Goal: Task Accomplishment & Management: Manage account settings

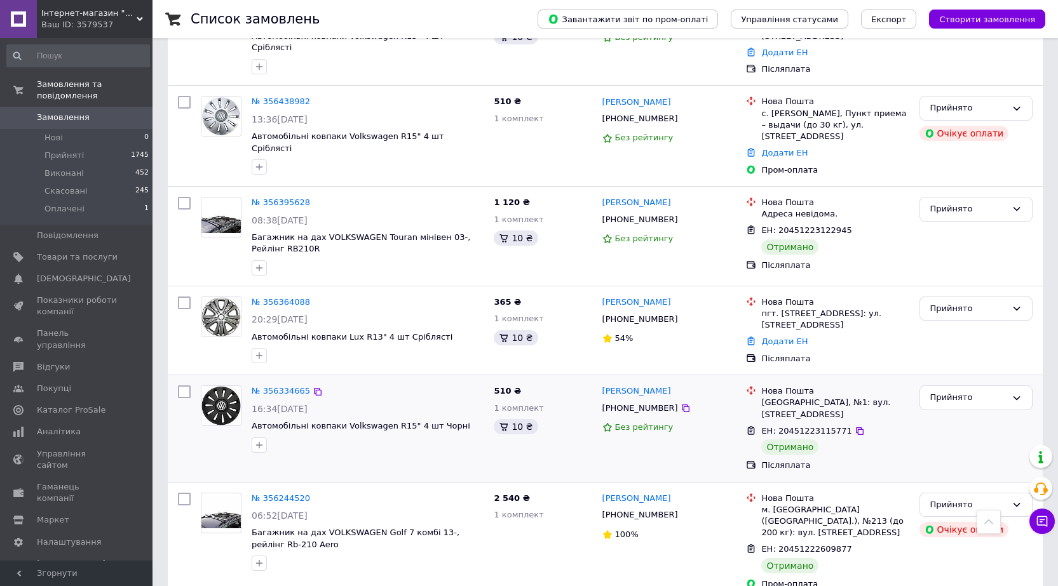
scroll to position [1651, 0]
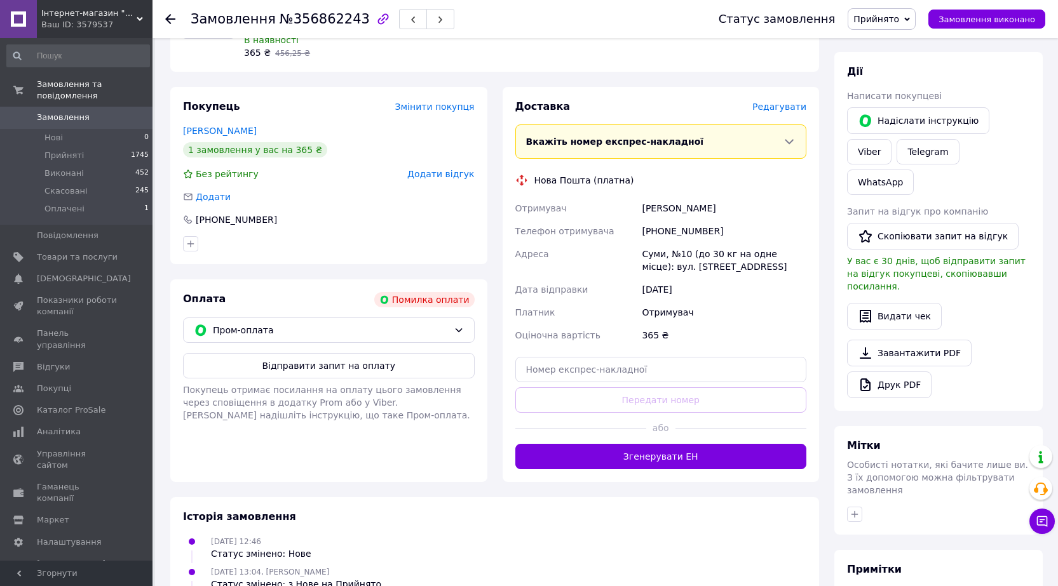
scroll to position [191, 0]
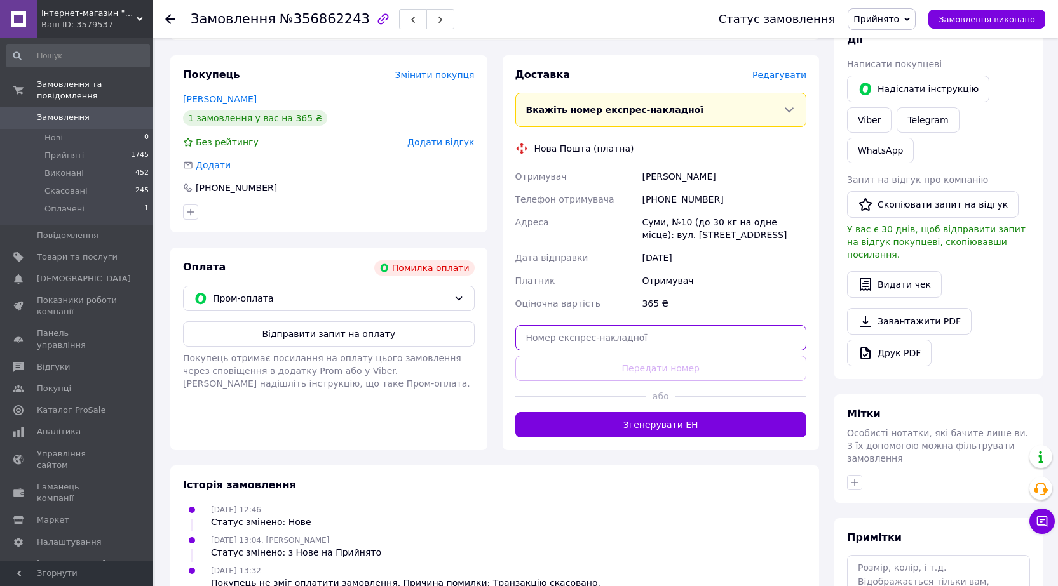
click at [621, 351] on input "text" at bounding box center [661, 337] width 292 height 25
paste input "20451225145563"
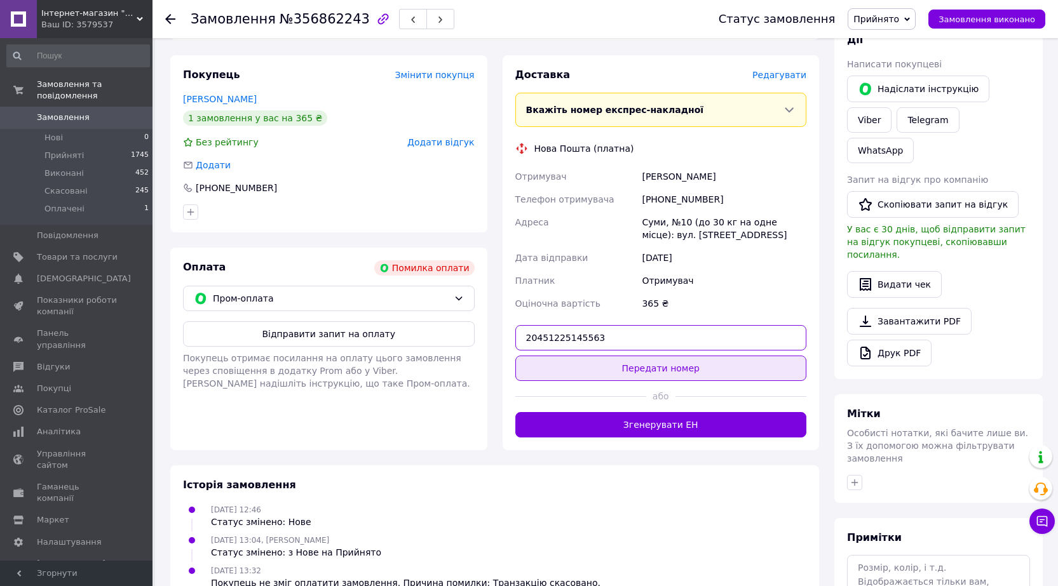
type input "20451225145563"
click at [636, 381] on button "Передати номер" at bounding box center [661, 368] width 292 height 25
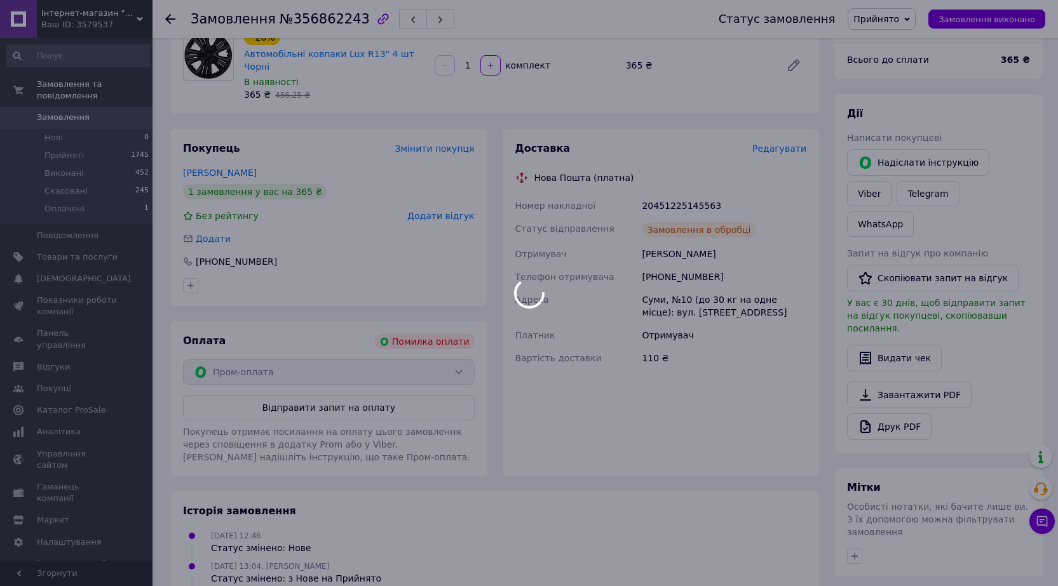
scroll to position [0, 0]
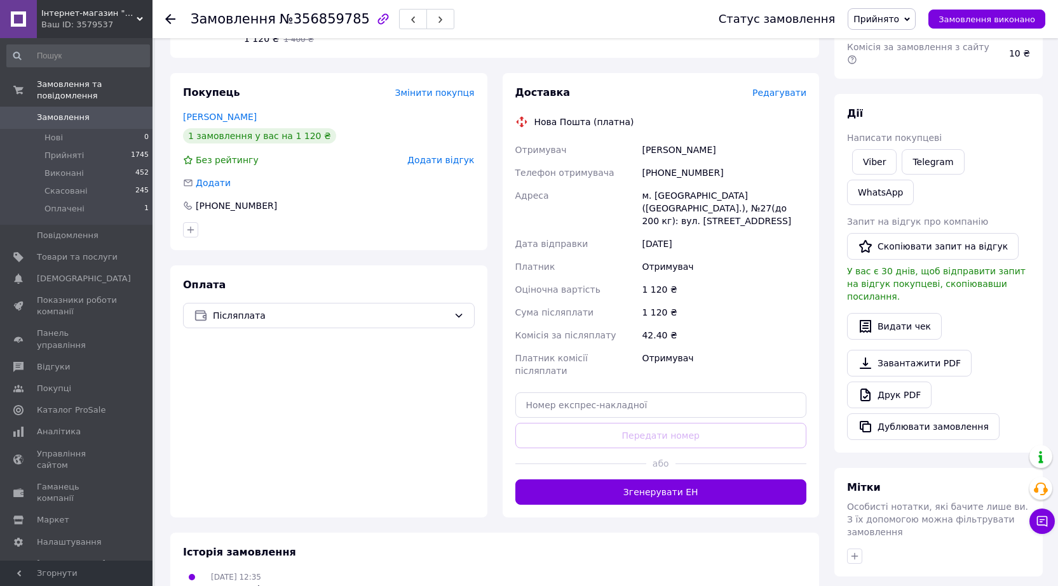
scroll to position [191, 0]
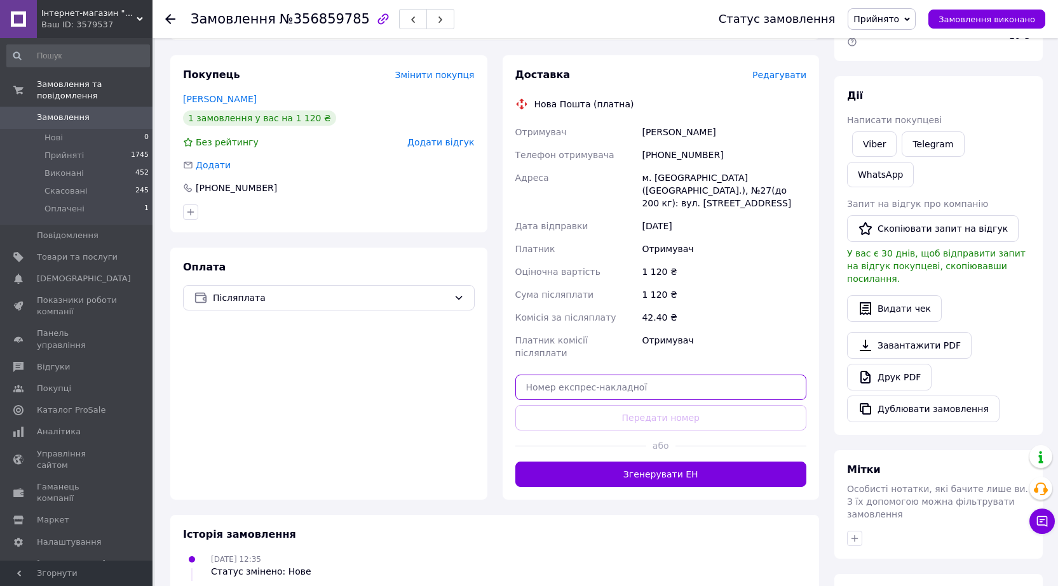
click at [626, 400] on input "text" at bounding box center [661, 387] width 292 height 25
paste input "20451225145379"
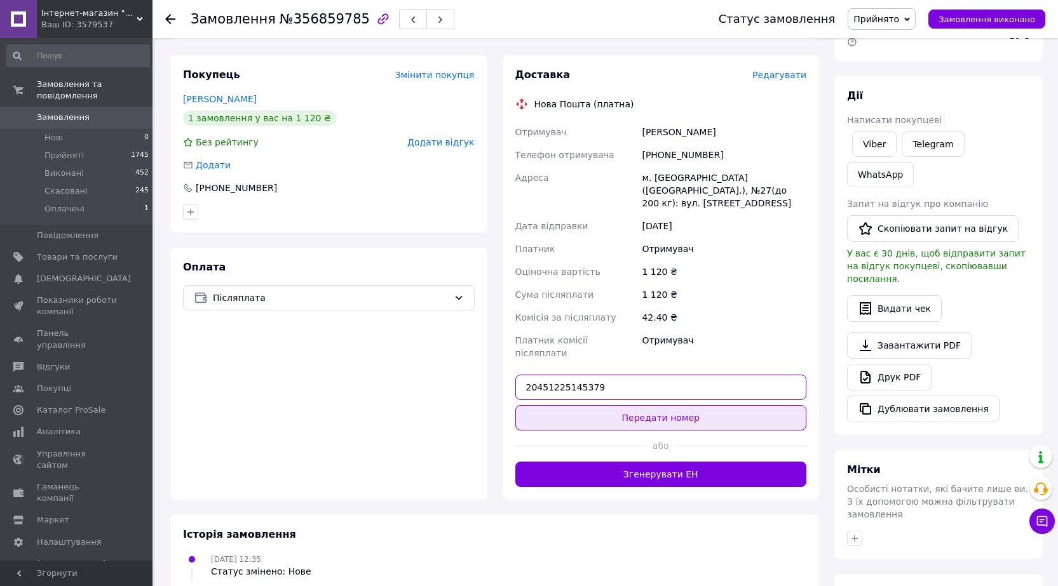
type input "20451225145379"
click at [646, 431] on button "Передати номер" at bounding box center [661, 417] width 292 height 25
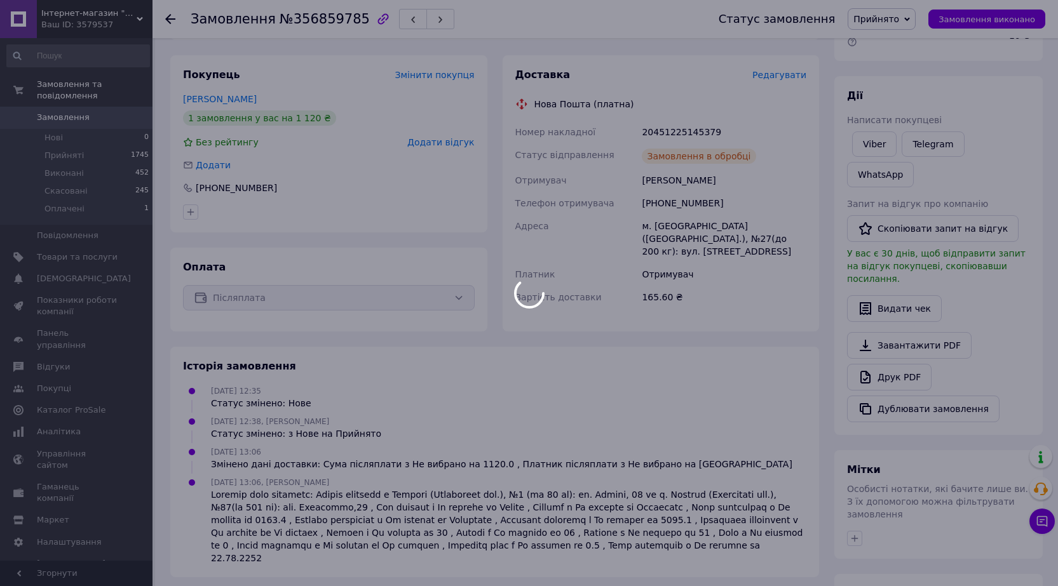
scroll to position [0, 0]
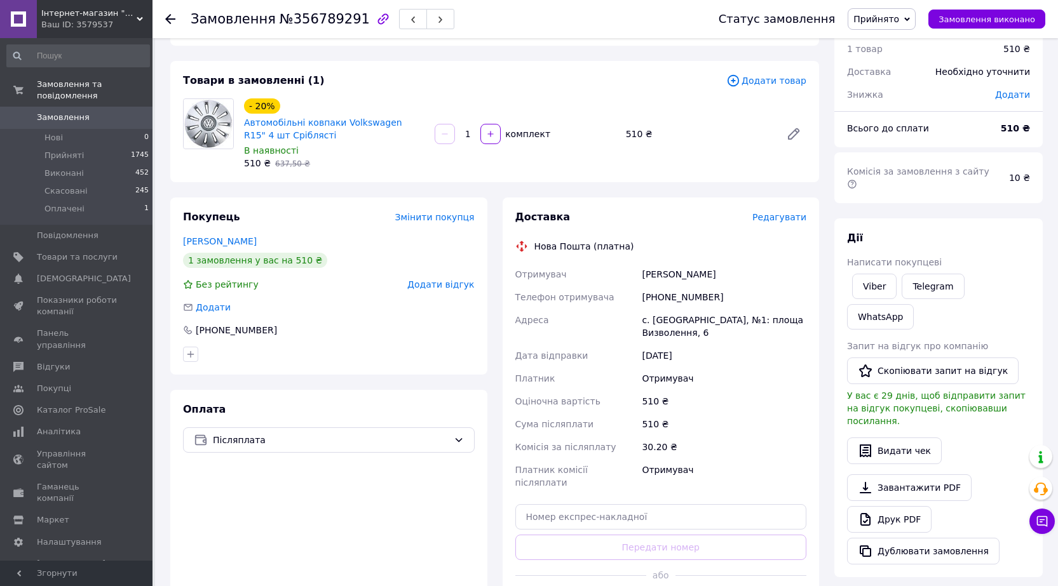
scroll to position [127, 0]
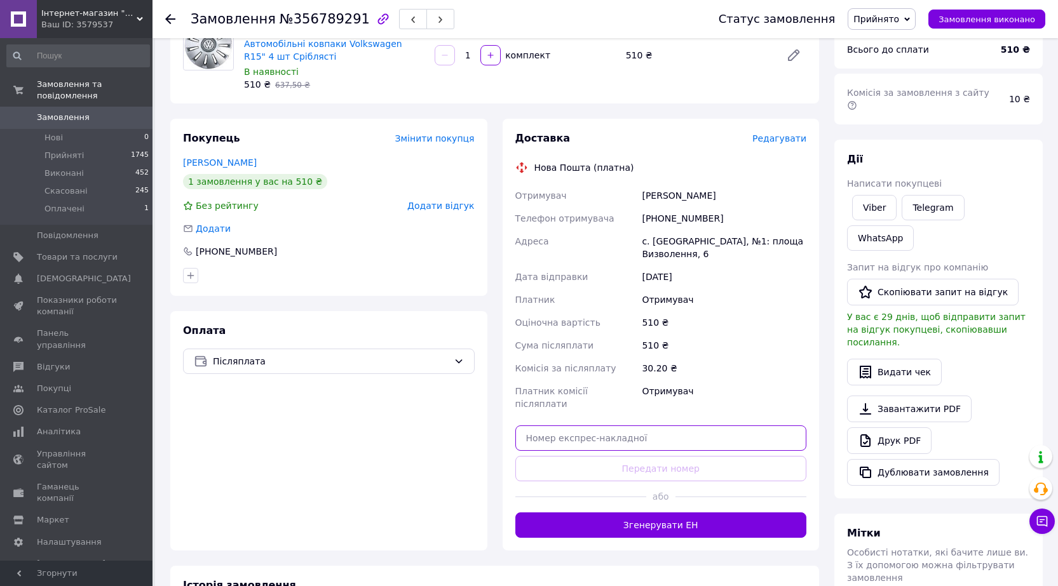
click at [600, 451] on input "text" at bounding box center [661, 438] width 292 height 25
paste input "20451225136863"
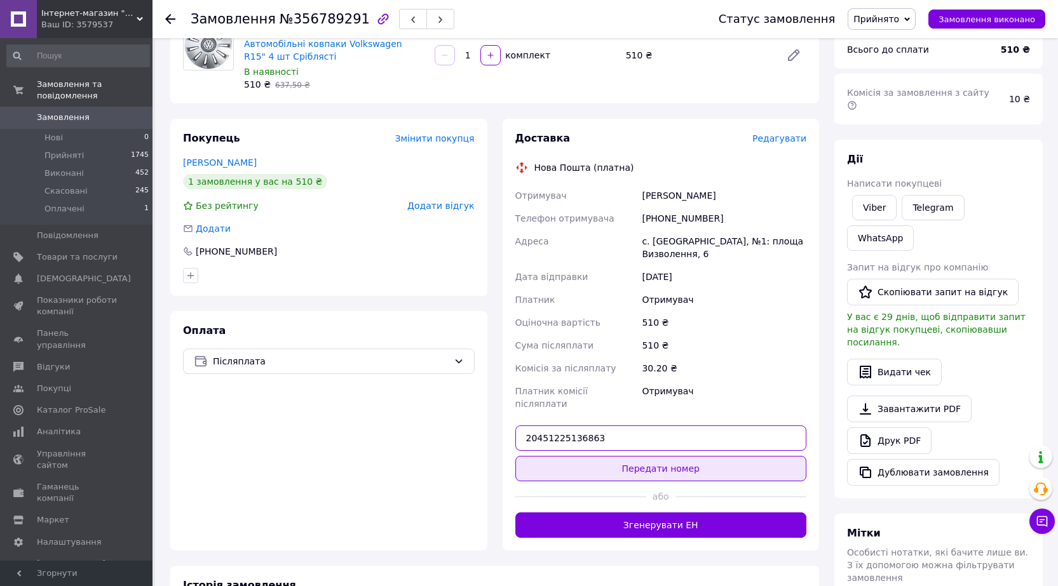
type input "20451225136863"
click at [636, 481] on button "Передати номер" at bounding box center [661, 468] width 292 height 25
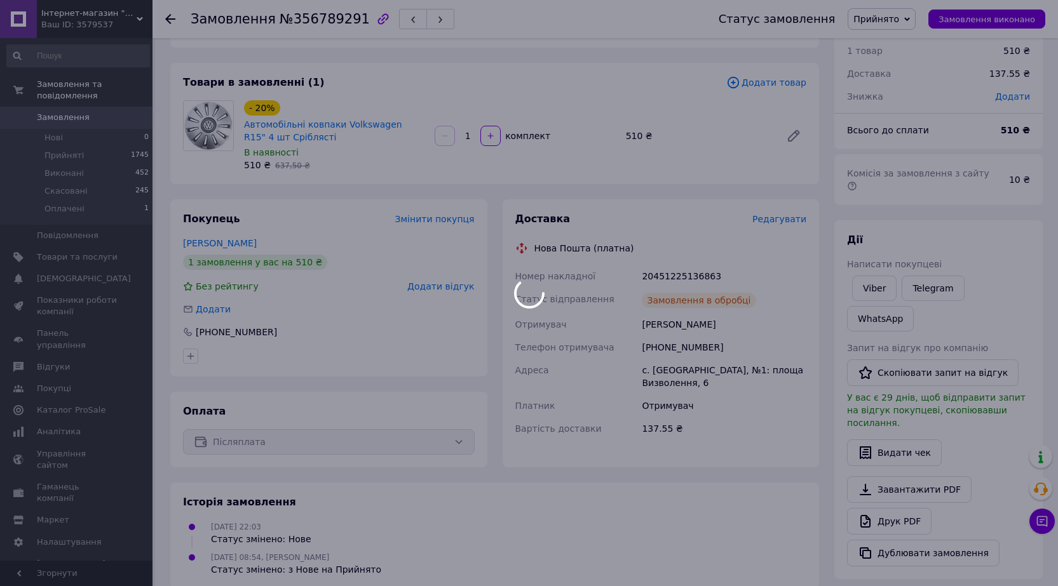
scroll to position [0, 0]
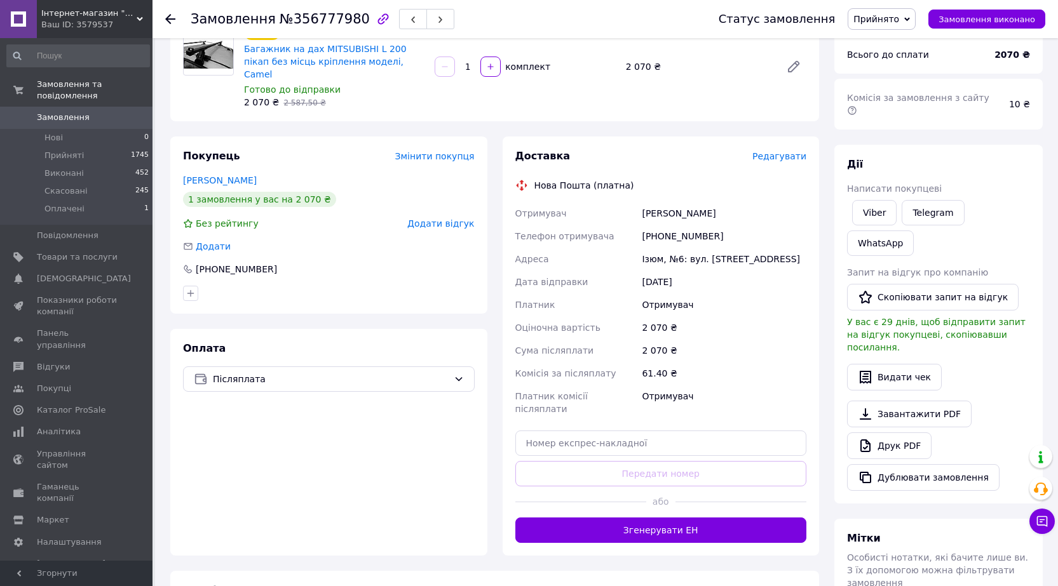
scroll to position [127, 0]
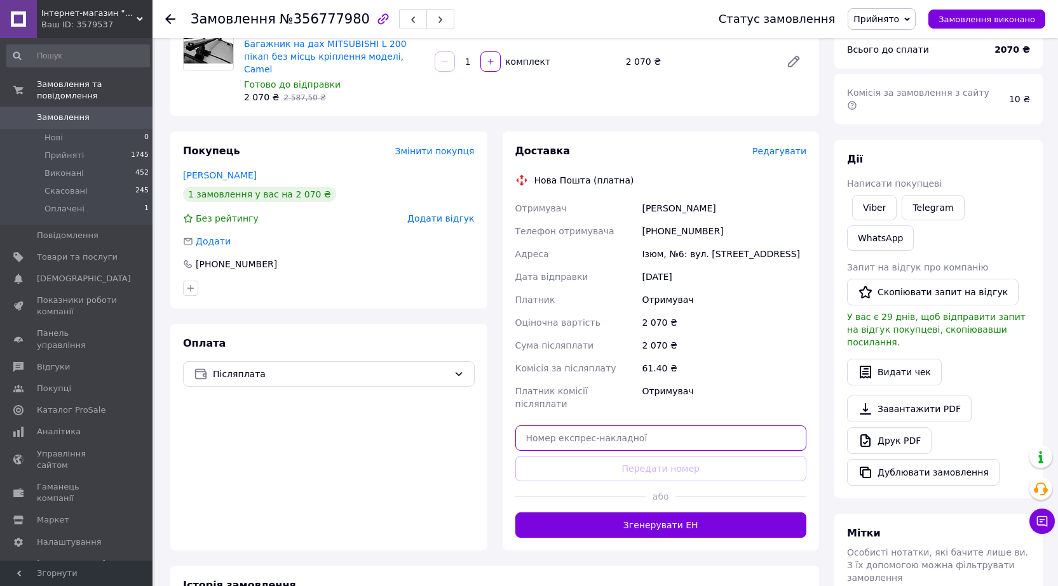
click at [593, 451] on input "text" at bounding box center [661, 438] width 292 height 25
paste input "20451225129390"
type input "20451225129390"
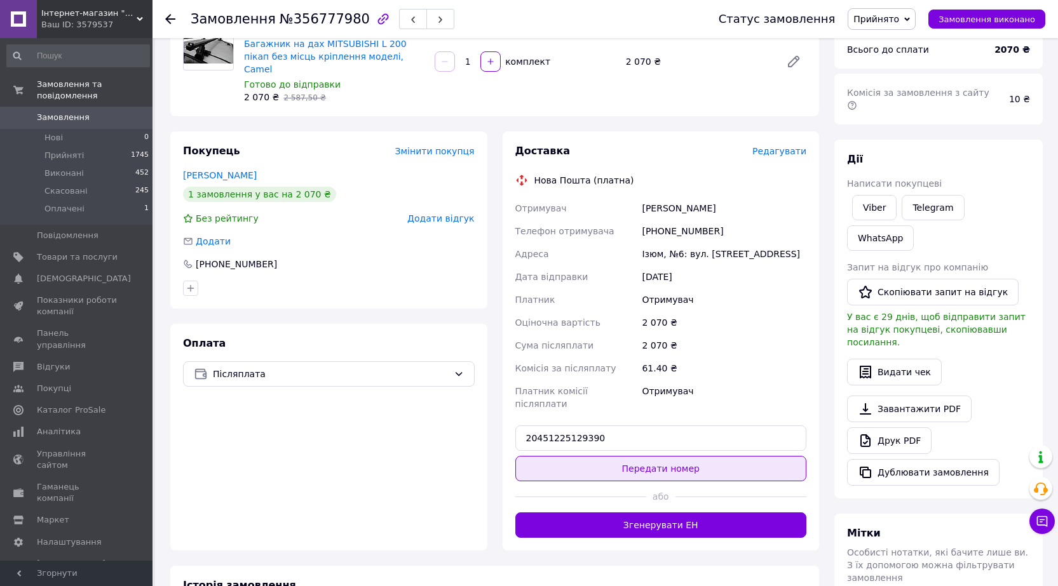
click at [630, 481] on button "Передати номер" at bounding box center [661, 468] width 292 height 25
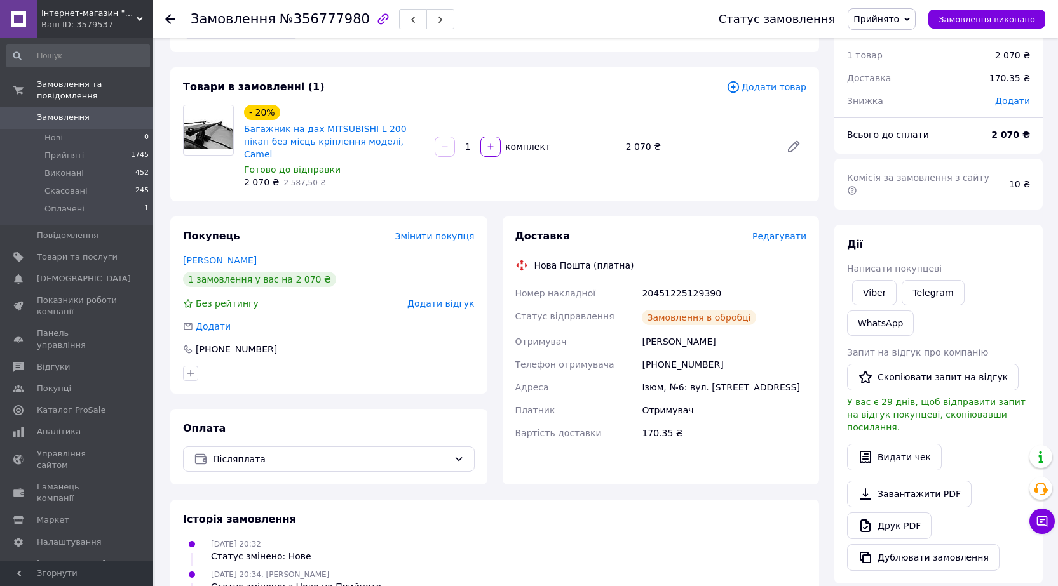
scroll to position [0, 0]
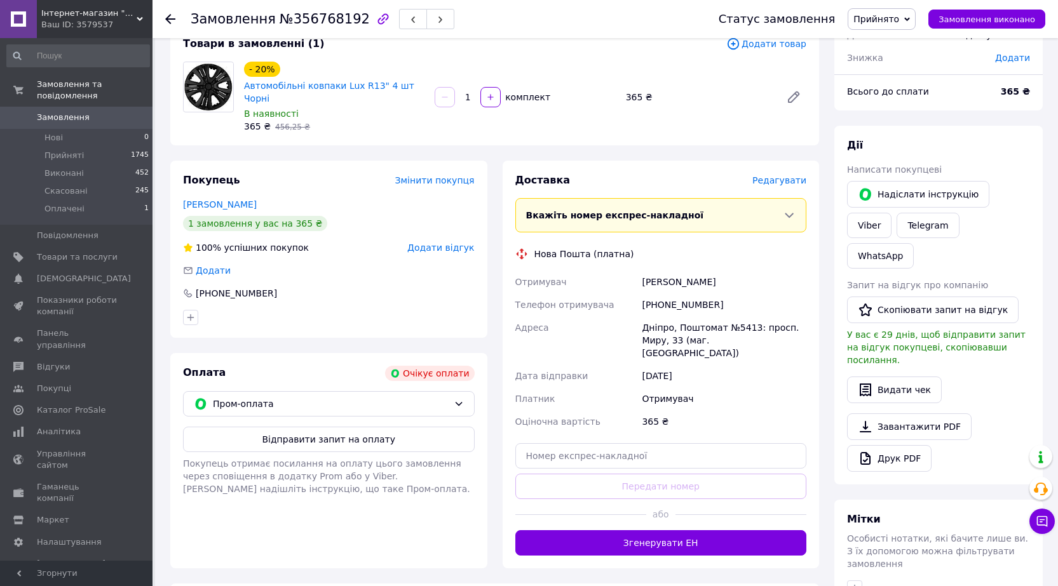
scroll to position [64, 0]
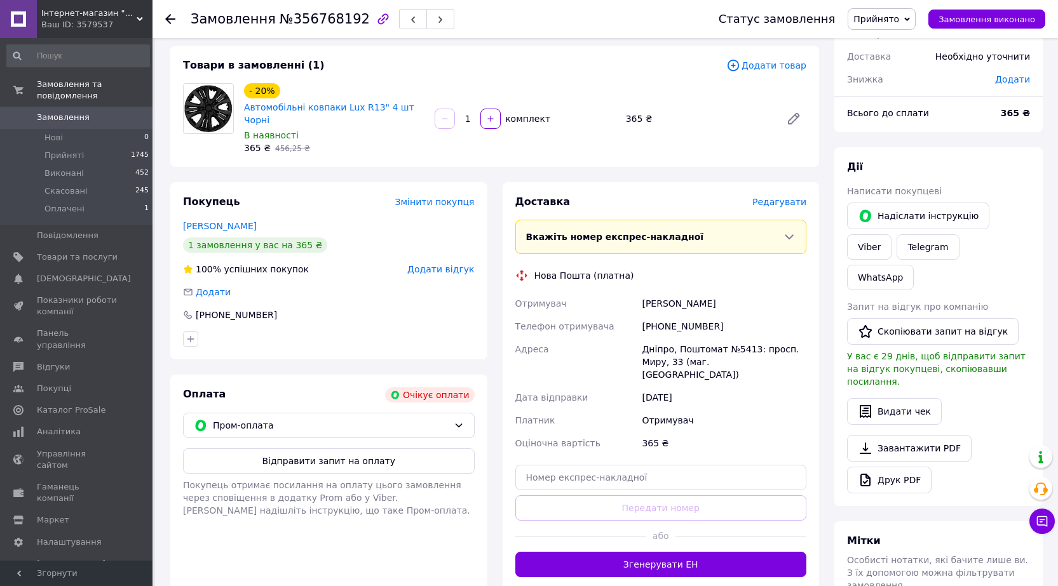
click at [636, 427] on div "Платник" at bounding box center [576, 420] width 127 height 23
click at [637, 490] on input "text" at bounding box center [661, 477] width 292 height 25
paste input "20451225129769"
type input "20451225129769"
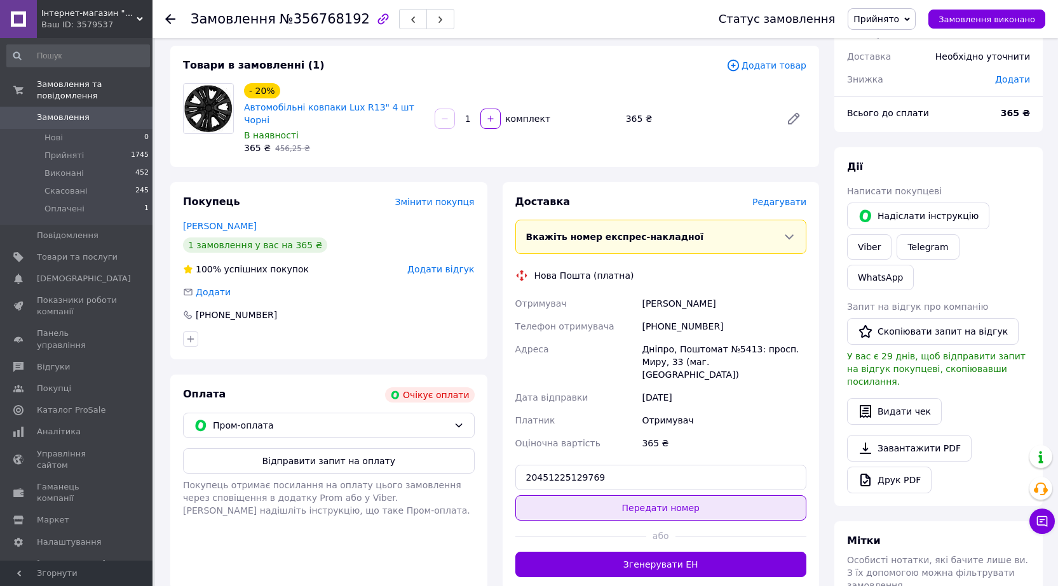
click at [653, 516] on button "Передати номер" at bounding box center [661, 507] width 292 height 25
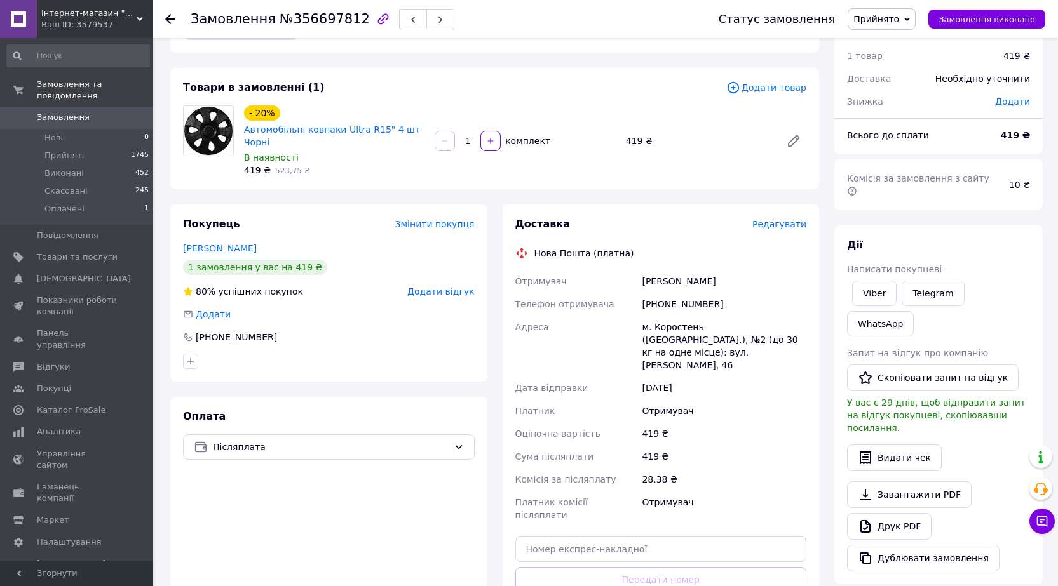
scroll to position [64, 0]
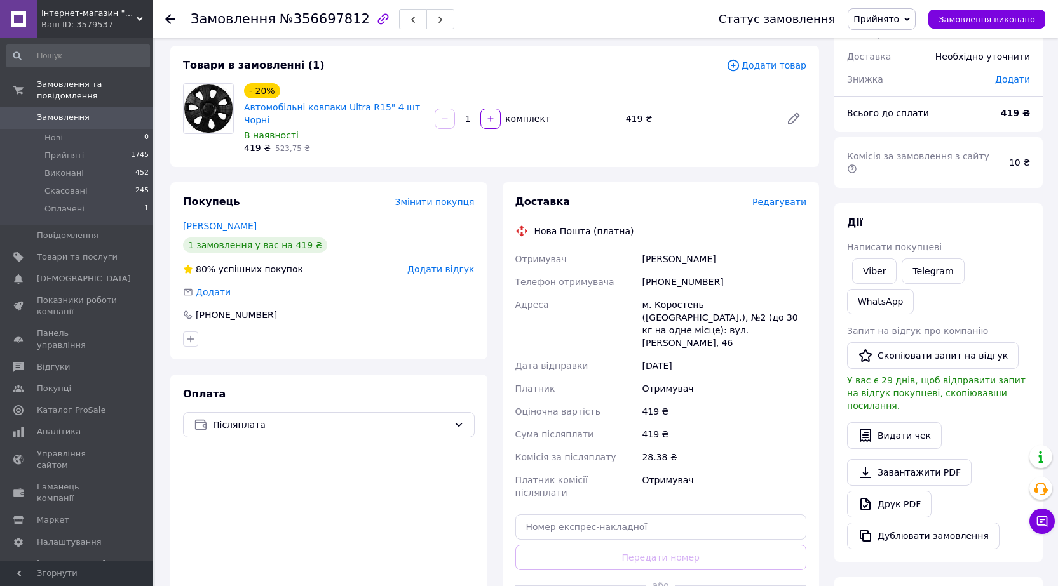
click at [614, 529] on div "Доставка Редагувати Нова Пошта (платна) Отримувач [PERSON_NAME] отримувача [PHO…" at bounding box center [661, 411] width 292 height 432
click at [661, 540] on input "text" at bounding box center [661, 526] width 292 height 25
paste input "20451224279882"
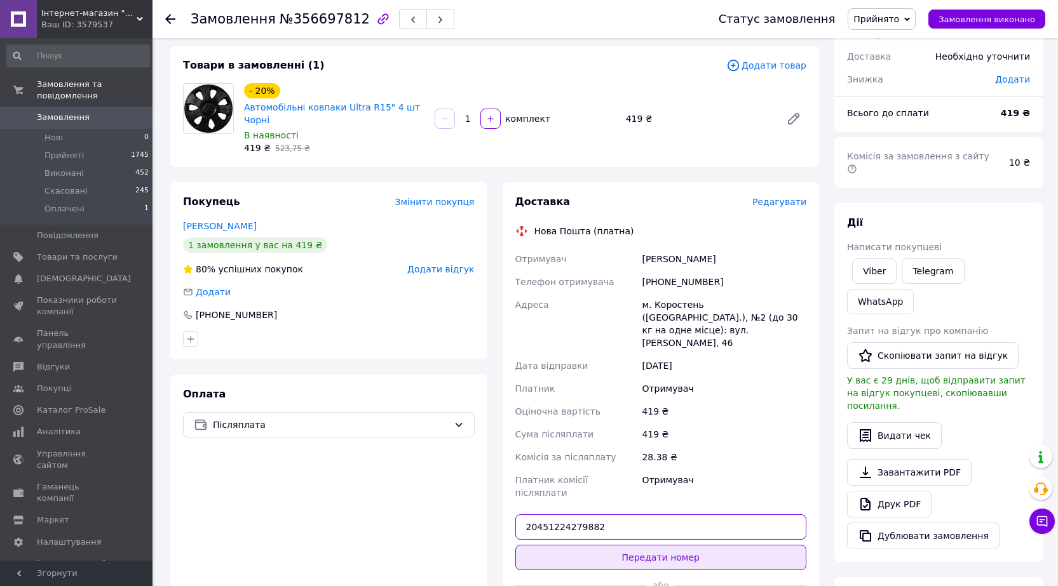
type input "20451224279882"
click at [666, 570] on button "Передати номер" at bounding box center [661, 557] width 292 height 25
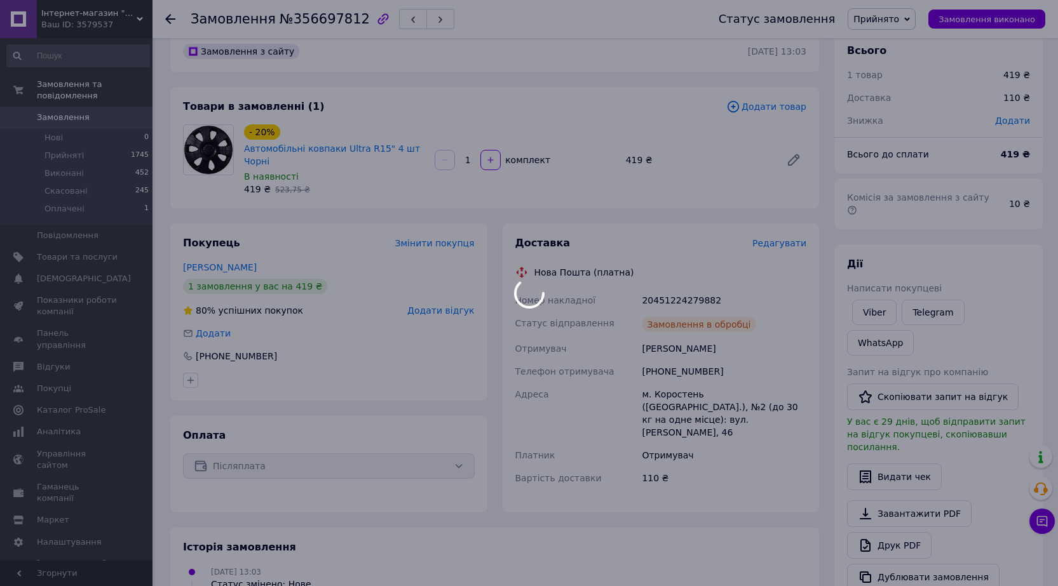
scroll to position [0, 0]
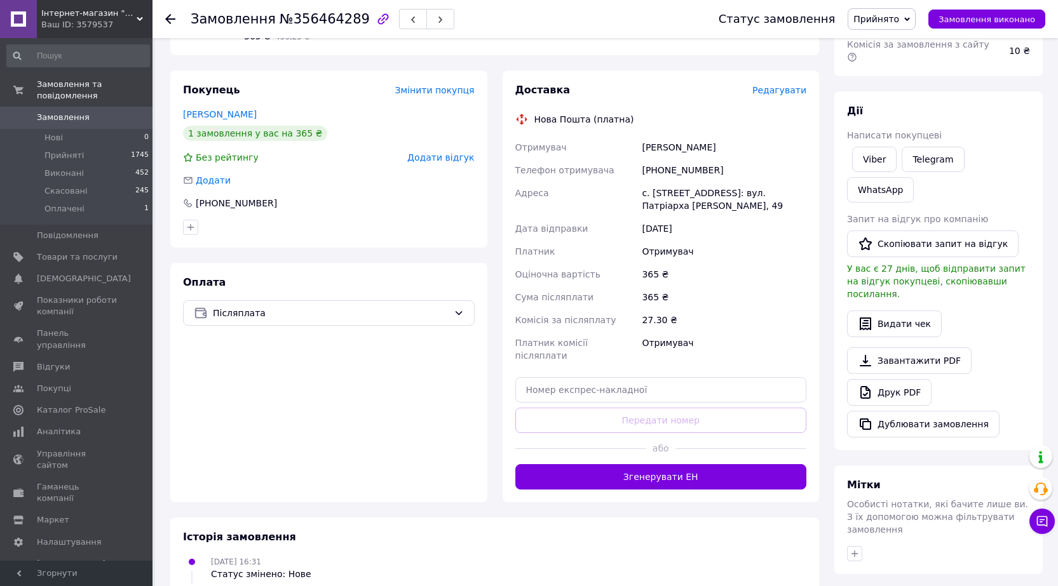
scroll to position [191, 0]
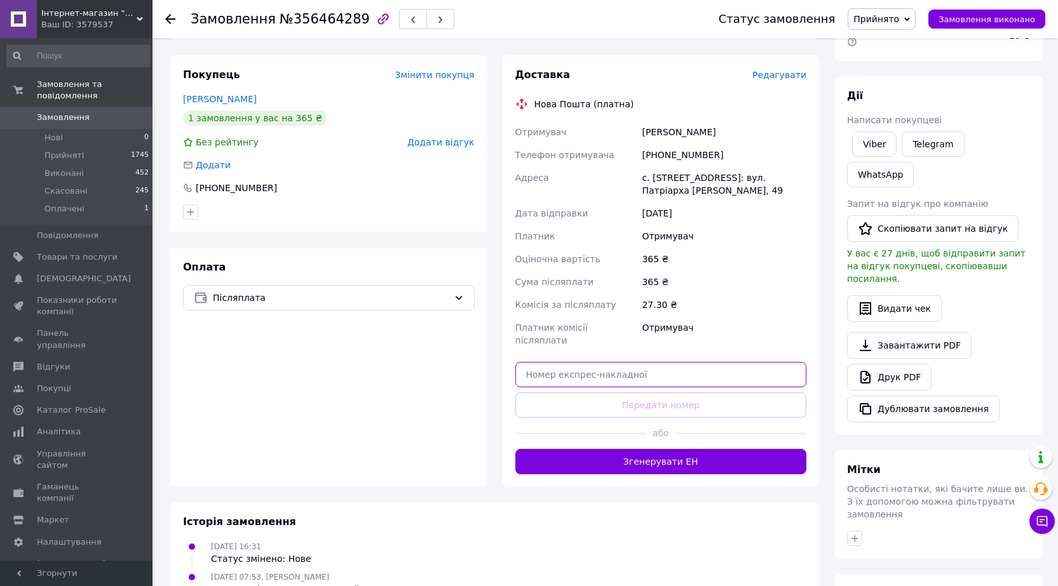
click at [603, 387] on input "text" at bounding box center [661, 374] width 292 height 25
paste input "20451224276175"
type input "20451224276175"
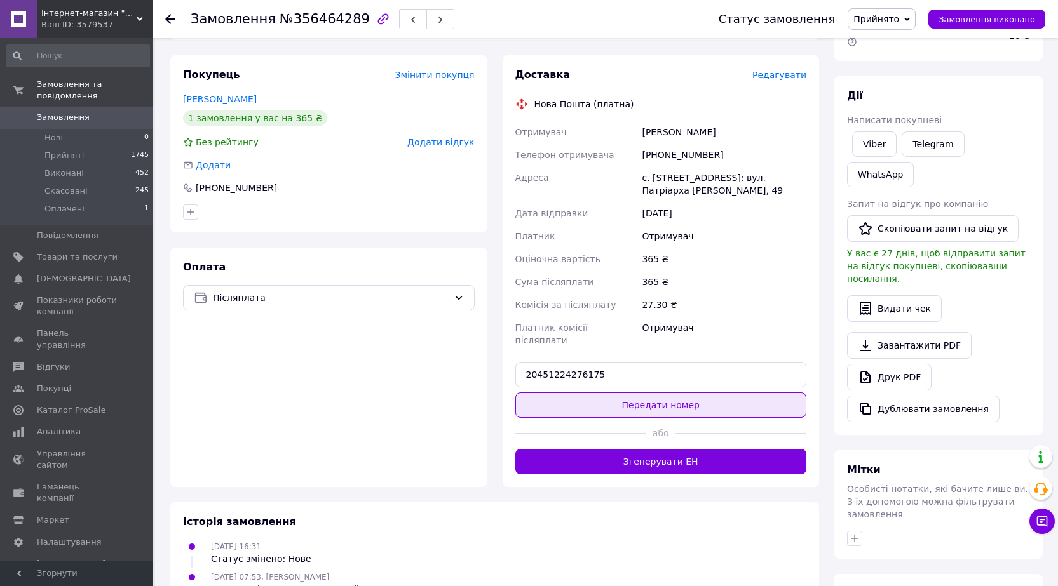
click at [646, 418] on button "Передати номер" at bounding box center [661, 405] width 292 height 25
